Goal: Task Accomplishment & Management: Manage account settings

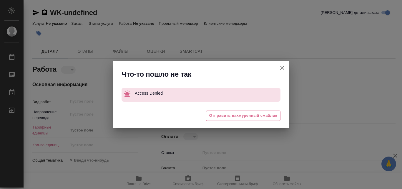
type textarea "x"
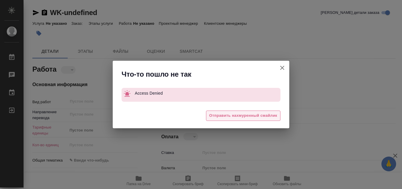
click at [263, 114] on span "Отправить нахмуренный смайлик" at bounding box center [243, 115] width 68 height 7
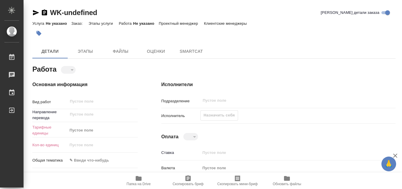
type textarea "x"
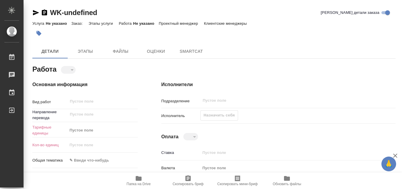
click at [229, 114] on div "Назначить себя" at bounding box center [219, 115] width 38 height 10
type textarea "x"
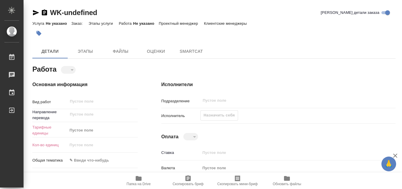
type textarea "x"
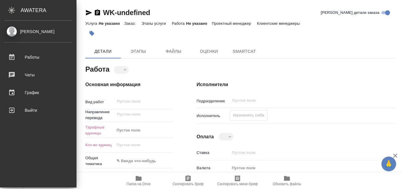
type textarea "x"
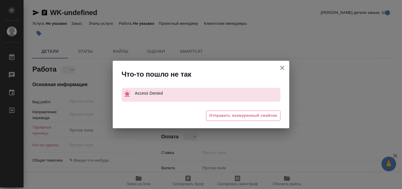
type textarea "x"
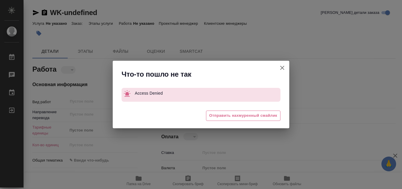
type textarea "x"
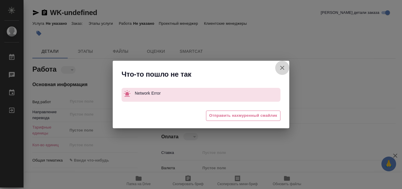
click at [284, 66] on icon "button" at bounding box center [282, 67] width 7 height 7
type textarea "x"
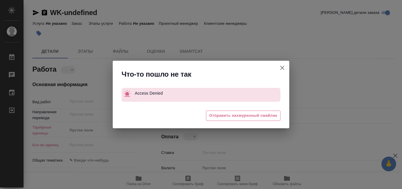
type textarea "x"
click at [282, 69] on icon "button" at bounding box center [282, 67] width 7 height 7
type textarea "x"
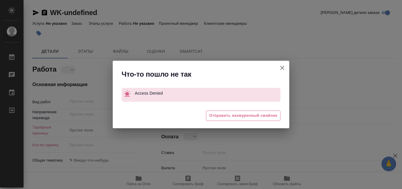
type textarea "x"
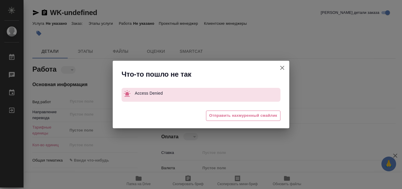
type textarea "x"
click at [267, 115] on span "Отправить нахмуренный смайлик" at bounding box center [243, 115] width 68 height 7
type textarea "x"
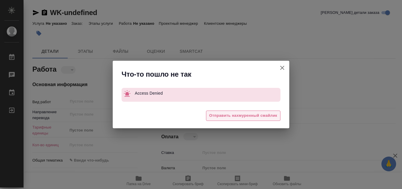
type textarea "x"
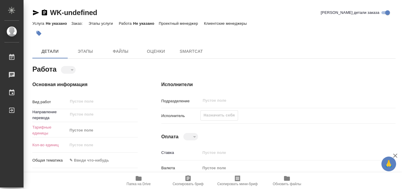
type textarea "x"
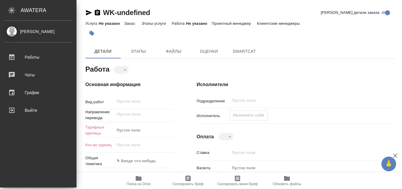
type textarea "x"
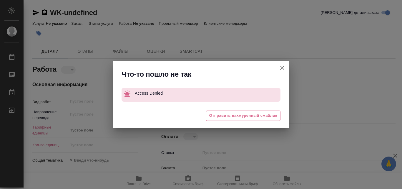
type textarea "x"
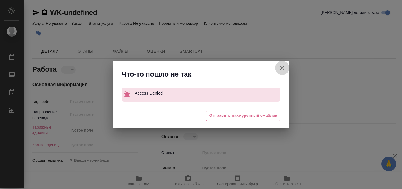
click at [282, 69] on icon "button" at bounding box center [282, 67] width 7 height 7
type textarea "x"
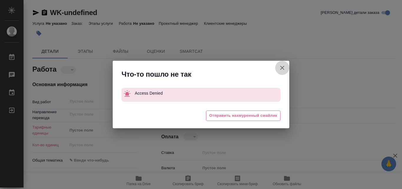
type textarea "x"
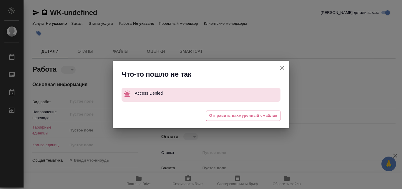
type textarea "x"
click at [282, 64] on button "[PERSON_NAME] детали заказа" at bounding box center [282, 68] width 14 height 14
type textarea "x"
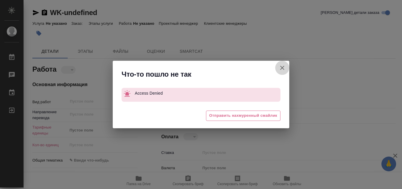
type textarea "x"
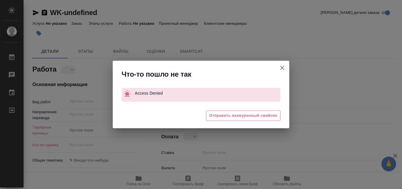
type textarea "x"
click at [283, 68] on icon "button" at bounding box center [282, 67] width 7 height 7
type textarea "x"
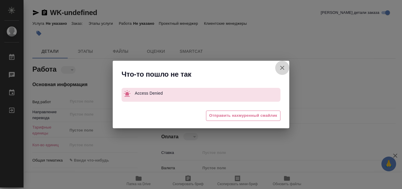
type textarea "x"
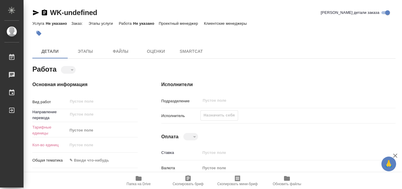
type textarea "x"
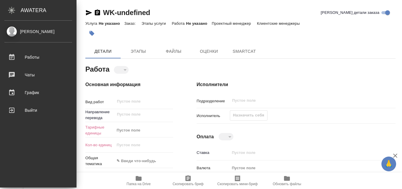
type textarea "x"
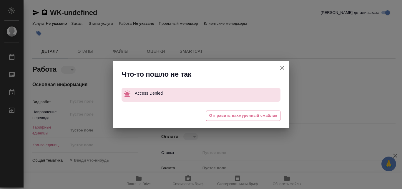
type textarea "x"
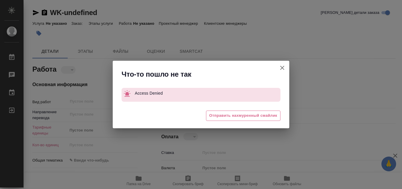
click at [283, 67] on icon "button" at bounding box center [282, 68] width 4 height 4
type textarea "x"
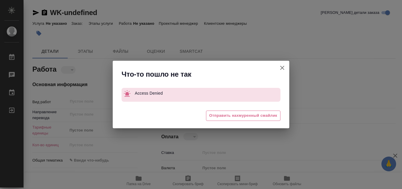
type textarea "x"
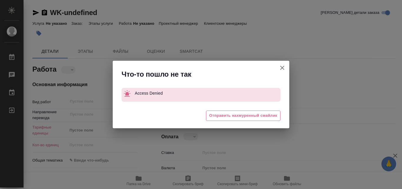
type textarea "x"
click at [283, 66] on icon "button" at bounding box center [282, 67] width 7 height 7
type textarea "x"
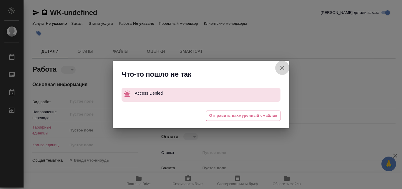
type textarea "x"
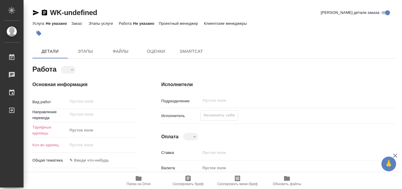
click at [283, 66] on div at bounding box center [278, 65] width 234 height 5
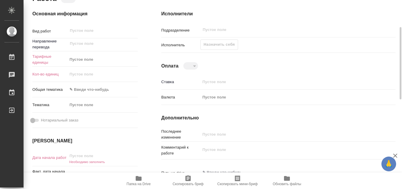
scroll to position [132, 0]
